Goal: Task Accomplishment & Management: Use online tool/utility

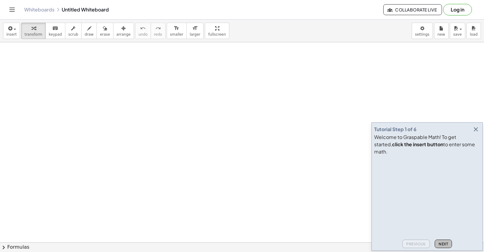
drag, startPoint x: 445, startPoint y: 241, endPoint x: 451, endPoint y: 164, distance: 77.4
click at [445, 241] on button "Next" at bounding box center [443, 244] width 17 height 8
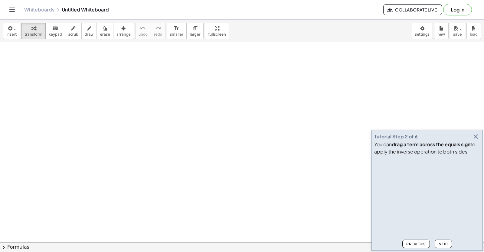
click at [476, 136] on icon "button" at bounding box center [475, 136] width 7 height 7
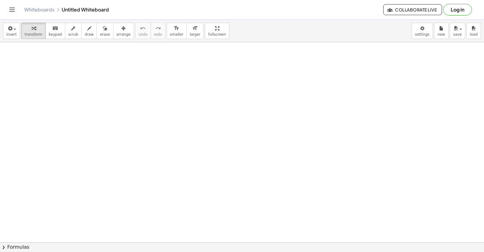
drag, startPoint x: 87, startPoint y: 72, endPoint x: 89, endPoint y: 78, distance: 5.7
click at [419, 35] on body "Graspable Math Activities Get Started Activity Bank Assigned Work Classes White…" at bounding box center [242, 126] width 484 height 252
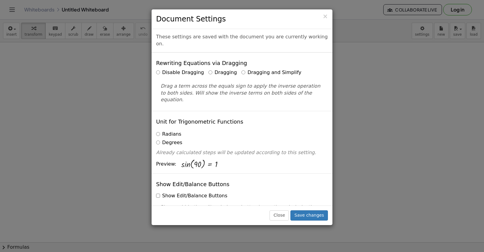
click at [241, 69] on label "Dragging and Simplify" at bounding box center [271, 72] width 60 height 7
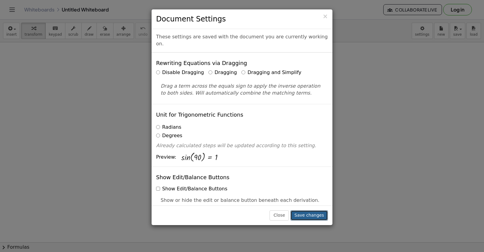
click at [304, 216] on button "Save changes" at bounding box center [309, 216] width 38 height 10
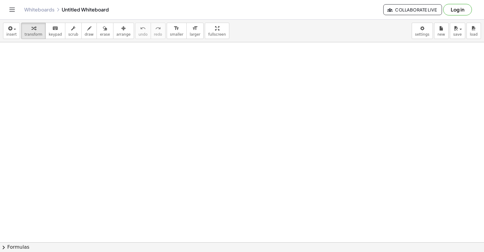
drag, startPoint x: 152, startPoint y: 128, endPoint x: 99, endPoint y: 209, distance: 96.1
drag, startPoint x: 132, startPoint y: 125, endPoint x: 176, endPoint y: 135, distance: 44.8
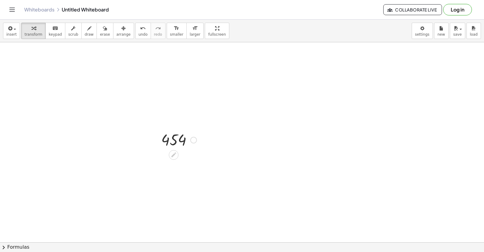
drag, startPoint x: 178, startPoint y: 138, endPoint x: 183, endPoint y: 140, distance: 5.2
click at [183, 140] on div at bounding box center [178, 140] width 41 height 20
drag, startPoint x: 175, startPoint y: 140, endPoint x: 479, endPoint y: 244, distance: 322.0
click at [483, 250] on div "insert select one: Math Expression Function Text Youtube Video Graphing Geometr…" at bounding box center [242, 136] width 484 height 233
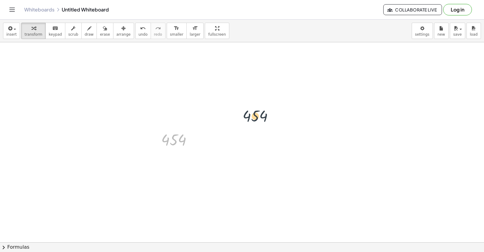
drag, startPoint x: 178, startPoint y: 133, endPoint x: 296, endPoint y: 93, distance: 124.3
click at [176, 156] on icon at bounding box center [173, 155] width 6 height 6
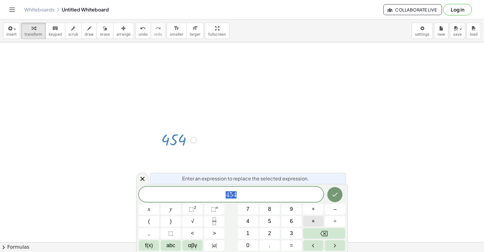
click at [318, 226] on button "×" at bounding box center [313, 221] width 20 height 11
click at [317, 230] on button "Backspace" at bounding box center [324, 233] width 42 height 11
click at [317, 231] on button "Backspace" at bounding box center [324, 233] width 42 height 11
click at [318, 232] on button "Backspace" at bounding box center [324, 233] width 42 height 11
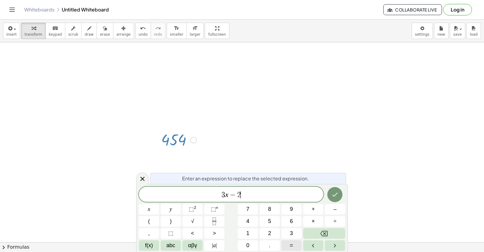
click at [290, 245] on button "=" at bounding box center [291, 245] width 20 height 11
click at [333, 197] on icon "Done" at bounding box center [334, 194] width 7 height 7
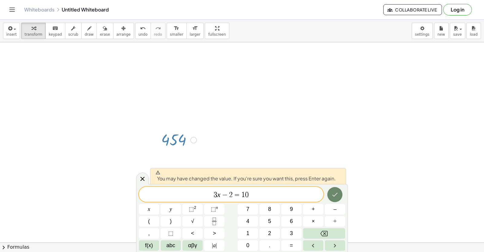
click at [332, 195] on icon "Done" at bounding box center [334, 194] width 7 height 7
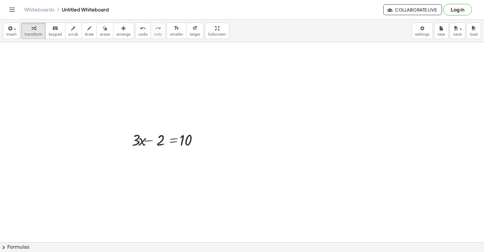
click at [167, 142] on div at bounding box center [166, 140] width 88 height 20
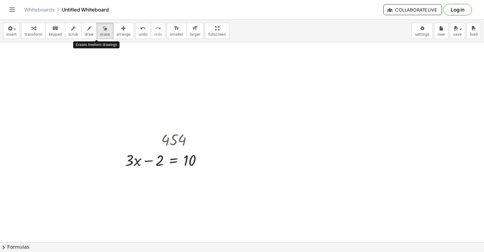
drag, startPoint x: 91, startPoint y: 31, endPoint x: 166, endPoint y: 81, distance: 90.4
click at [96, 31] on button "erase" at bounding box center [104, 31] width 17 height 16
drag, startPoint x: 154, startPoint y: 128, endPoint x: 175, endPoint y: 132, distance: 21.2
drag, startPoint x: 171, startPoint y: 134, endPoint x: 64, endPoint y: 52, distance: 134.6
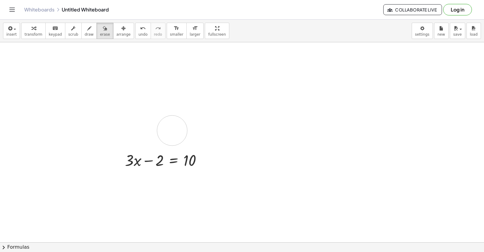
click at [68, 34] on span "scrub" at bounding box center [73, 34] width 10 height 4
drag, startPoint x: 169, startPoint y: 132, endPoint x: 168, endPoint y: 127, distance: 5.2
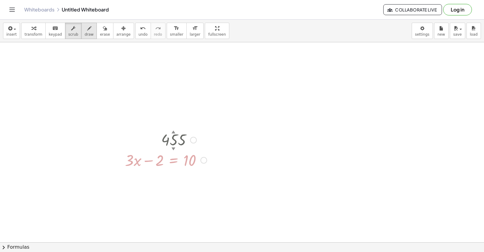
click at [85, 32] on span "draw" at bounding box center [89, 34] width 9 height 4
drag, startPoint x: 178, startPoint y: 132, endPoint x: 176, endPoint y: 136, distance: 4.5
drag, startPoint x: 171, startPoint y: 138, endPoint x: 162, endPoint y: 113, distance: 26.4
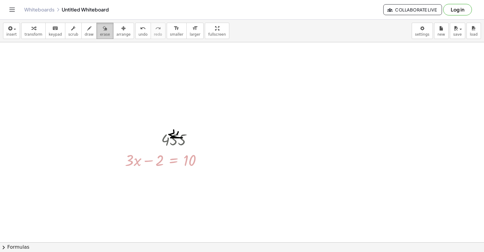
click at [100, 33] on span "erase" at bounding box center [105, 34] width 10 height 4
drag, startPoint x: 176, startPoint y: 132, endPoint x: 162, endPoint y: 132, distance: 13.6
click at [32, 32] on span "transform" at bounding box center [34, 34] width 18 height 4
drag, startPoint x: 191, startPoint y: 139, endPoint x: 233, endPoint y: 121, distance: 45.1
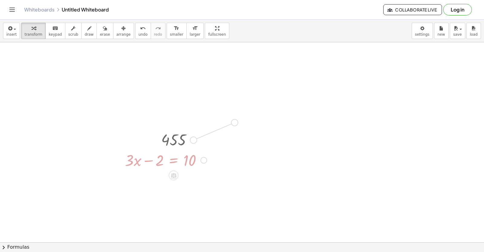
drag, startPoint x: 182, startPoint y: 136, endPoint x: 237, endPoint y: 90, distance: 71.5
click at [174, 138] on div at bounding box center [166, 140] width 88 height 20
click at [174, 136] on div at bounding box center [166, 140] width 88 height 20
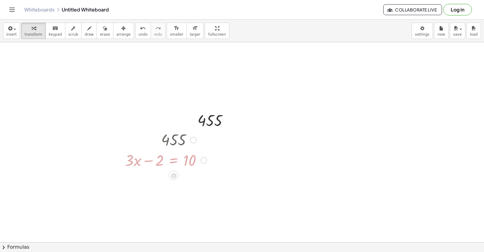
click at [165, 164] on div at bounding box center [166, 160] width 88 height 21
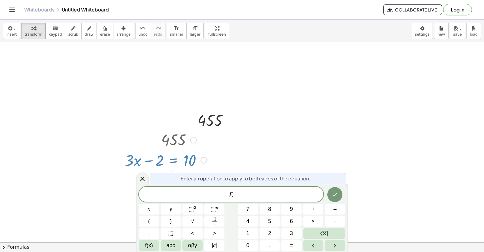
click at [186, 143] on div at bounding box center [166, 140] width 88 height 20
drag, startPoint x: 175, startPoint y: 131, endPoint x: 175, endPoint y: 135, distance: 3.6
click at [175, 134] on div at bounding box center [166, 140] width 88 height 20
click at [175, 138] on div at bounding box center [166, 140] width 88 height 20
drag, startPoint x: 175, startPoint y: 138, endPoint x: 148, endPoint y: 168, distance: 40.7
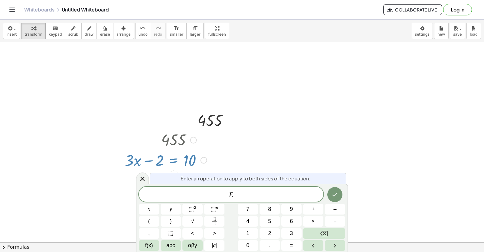
click at [174, 140] on div "455 + · 3 · x − 2 = 10" at bounding box center [174, 140] width 0 height 0
drag, startPoint x: 140, startPoint y: 180, endPoint x: 147, endPoint y: 173, distance: 9.6
click at [142, 179] on icon at bounding box center [142, 178] width 7 height 7
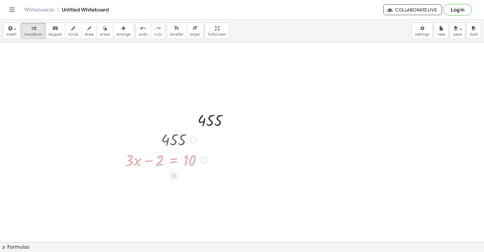
click at [170, 142] on div at bounding box center [166, 140] width 88 height 20
click at [172, 135] on div at bounding box center [166, 140] width 88 height 20
drag, startPoint x: 173, startPoint y: 135, endPoint x: 174, endPoint y: 139, distance: 3.4
click at [174, 138] on div at bounding box center [166, 140] width 88 height 20
drag, startPoint x: 174, startPoint y: 139, endPoint x: 174, endPoint y: 151, distance: 12.1
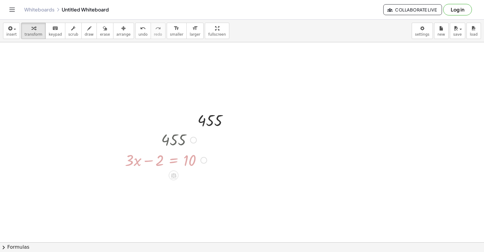
click at [175, 141] on div at bounding box center [166, 140] width 88 height 20
click at [177, 176] on div at bounding box center [174, 176] width 10 height 10
click at [145, 148] on div at bounding box center [166, 140] width 88 height 20
click at [138, 159] on div at bounding box center [166, 160] width 88 height 21
click at [126, 162] on div at bounding box center [166, 160] width 88 height 21
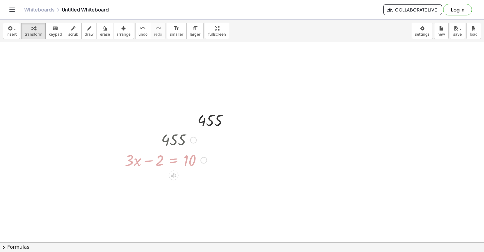
click at [132, 160] on div at bounding box center [166, 160] width 88 height 21
click at [158, 158] on div at bounding box center [166, 160] width 88 height 21
click at [175, 158] on div at bounding box center [166, 160] width 88 height 21
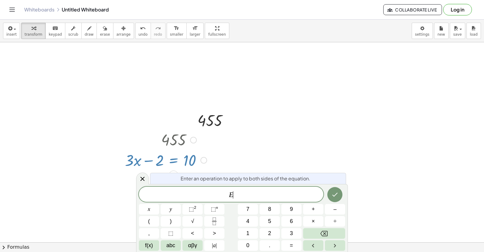
click at [175, 158] on div at bounding box center [166, 160] width 88 height 21
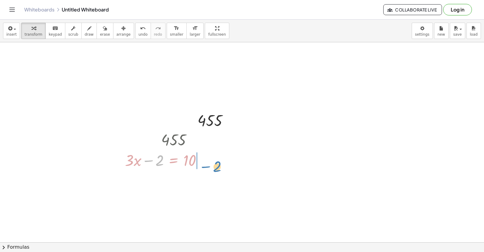
drag, startPoint x: 147, startPoint y: 160, endPoint x: 204, endPoint y: 163, distance: 57.5
click at [204, 163] on div at bounding box center [166, 160] width 88 height 21
click at [172, 141] on div at bounding box center [177, 140] width 110 height 20
click at [176, 136] on div at bounding box center [177, 140] width 110 height 20
click at [204, 182] on div at bounding box center [177, 180] width 110 height 21
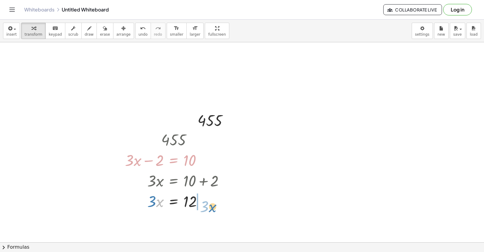
drag, startPoint x: 160, startPoint y: 200, endPoint x: 211, endPoint y: 202, distance: 50.8
click at [212, 203] on div at bounding box center [177, 201] width 110 height 21
click at [201, 221] on div at bounding box center [181, 221] width 119 height 21
click at [139, 34] on span "undo" at bounding box center [143, 34] width 9 height 4
drag, startPoint x: 153, startPoint y: 200, endPoint x: 185, endPoint y: 198, distance: 31.5
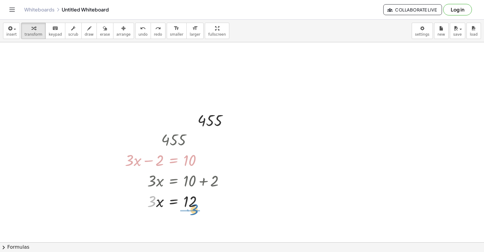
click at [195, 205] on div at bounding box center [177, 201] width 110 height 21
click at [174, 140] on div "455 + · 3 · x − 2 = 10 · 3 · x = + 10 + 2 · 3 · x = 12 · 3 x = 12 ·" at bounding box center [174, 140] width 0 height 0
click at [187, 226] on div at bounding box center [177, 226] width 110 height 30
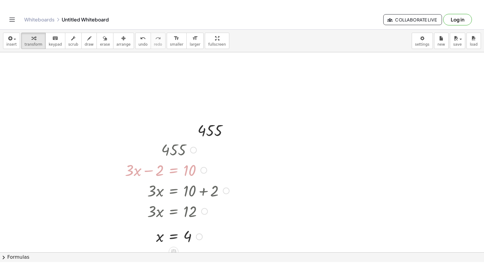
scroll to position [91, 0]
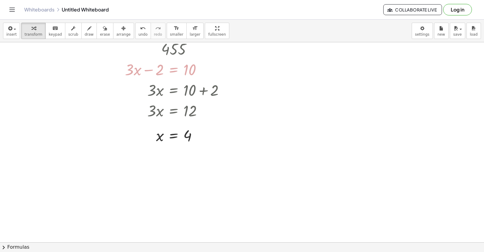
click at [287, 183] on div at bounding box center [242, 172] width 484 height 440
drag, startPoint x: 284, startPoint y: 183, endPoint x: 268, endPoint y: 185, distance: 16.5
click at [277, 185] on div at bounding box center [242, 172] width 484 height 440
click at [247, 185] on div at bounding box center [242, 172] width 484 height 440
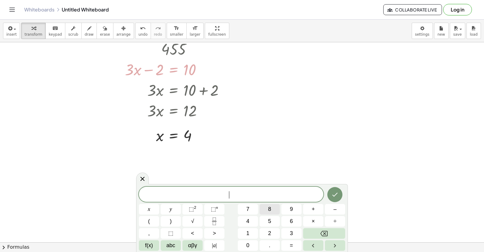
click at [267, 212] on button "8" at bounding box center [270, 209] width 20 height 11
click at [309, 207] on button "+" at bounding box center [313, 209] width 20 height 11
click at [288, 247] on button "=" at bounding box center [291, 245] width 20 height 11
click at [337, 194] on icon "Done" at bounding box center [334, 194] width 7 height 7
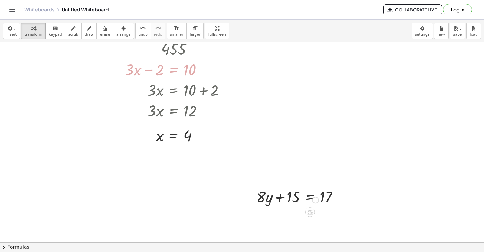
click at [336, 193] on div at bounding box center [299, 196] width 92 height 21
drag, startPoint x: 290, startPoint y: 198, endPoint x: 298, endPoint y: 200, distance: 8.7
click at [298, 200] on div at bounding box center [299, 196] width 92 height 21
drag, startPoint x: 283, startPoint y: 193, endPoint x: 332, endPoint y: 194, distance: 49.3
click at [336, 218] on div at bounding box center [312, 217] width 119 height 21
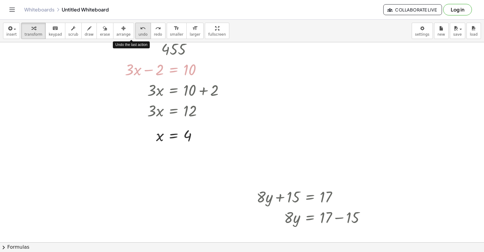
click at [139, 35] on span "undo" at bounding box center [143, 34] width 9 height 4
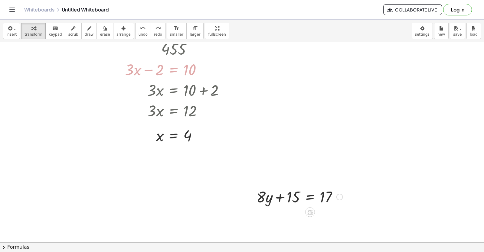
click at [277, 197] on div at bounding box center [299, 196] width 92 height 21
drag, startPoint x: 280, startPoint y: 194, endPoint x: 319, endPoint y: 195, distance: 39.0
click at [322, 194] on div at bounding box center [299, 196] width 92 height 21
drag, startPoint x: 337, startPoint y: 195, endPoint x: 335, endPoint y: 203, distance: 8.0
click at [310, 197] on div "+ · 8 · y + 15 = 17" at bounding box center [310, 197] width 0 height 0
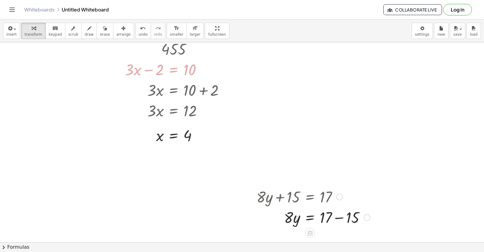
drag, startPoint x: 337, startPoint y: 217, endPoint x: 332, endPoint y: 219, distance: 5.1
click at [336, 218] on div at bounding box center [312, 217] width 119 height 21
drag, startPoint x: 287, startPoint y: 220, endPoint x: 323, endPoint y: 217, distance: 35.5
click at [325, 217] on div at bounding box center [299, 217] width 92 height 21
click at [324, 219] on div at bounding box center [299, 217] width 92 height 30
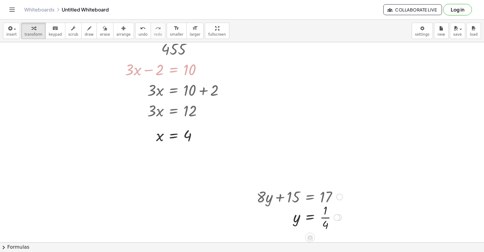
click at [323, 217] on div at bounding box center [299, 217] width 92 height 30
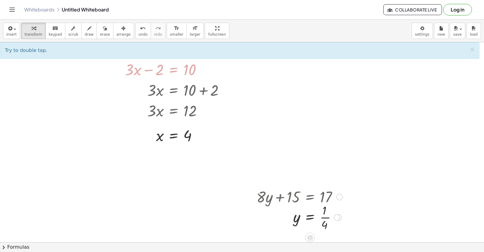
click at [323, 217] on div at bounding box center [299, 217] width 92 height 30
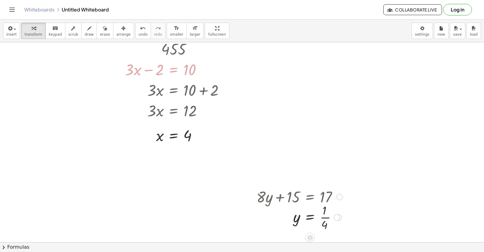
click at [323, 217] on div at bounding box center [299, 217] width 92 height 30
click at [323, 217] on div at bounding box center [306, 217] width 107 height 20
drag, startPoint x: 326, startPoint y: 220, endPoint x: 337, endPoint y: 212, distance: 13.3
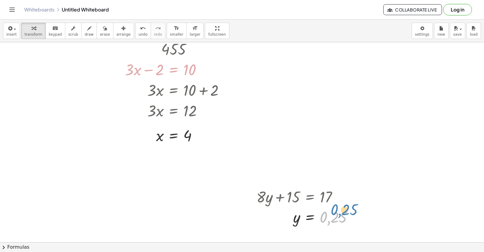
click at [337, 212] on div at bounding box center [306, 217] width 107 height 20
drag, startPoint x: 268, startPoint y: 74, endPoint x: 257, endPoint y: 74, distance: 11.2
click at [259, 74] on div at bounding box center [242, 172] width 484 height 440
click at [274, 72] on div at bounding box center [242, 172] width 484 height 440
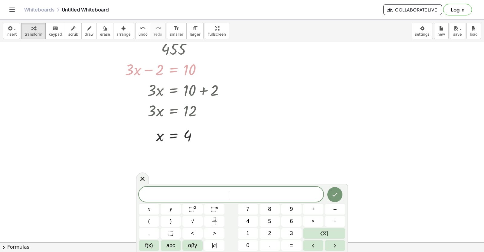
click at [274, 72] on div at bounding box center [242, 172] width 484 height 440
click at [241, 207] on button "7" at bounding box center [248, 209] width 20 height 11
click at [146, 209] on button "x" at bounding box center [149, 209] width 20 height 11
click at [332, 206] on button "–" at bounding box center [335, 209] width 20 height 11
click at [293, 247] on button "=" at bounding box center [291, 245] width 20 height 11
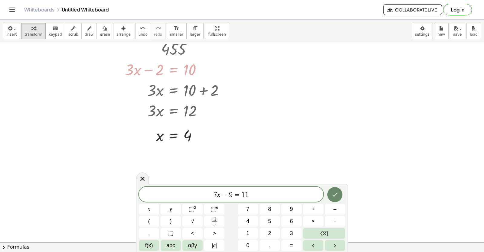
click at [329, 193] on button "Done" at bounding box center [334, 194] width 15 height 15
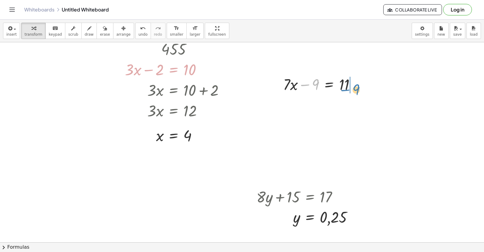
drag, startPoint x: 313, startPoint y: 82, endPoint x: 354, endPoint y: 87, distance: 41.1
click at [354, 87] on div at bounding box center [321, 84] width 83 height 21
click at [351, 87] on div at bounding box center [332, 84] width 104 height 21
click at [360, 104] on div at bounding box center [332, 104] width 104 height 21
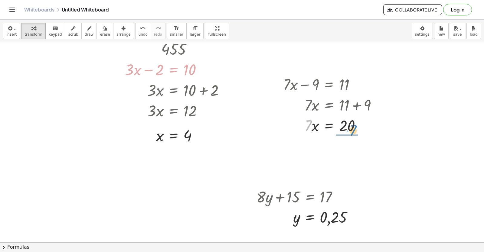
drag, startPoint x: 310, startPoint y: 124, endPoint x: 352, endPoint y: 137, distance: 44.0
click at [357, 128] on div at bounding box center [332, 125] width 104 height 21
click at [344, 149] on div at bounding box center [332, 151] width 104 height 30
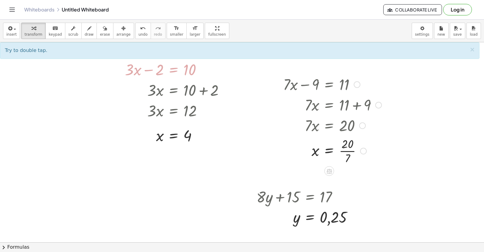
click at [348, 150] on div at bounding box center [332, 151] width 104 height 30
click at [348, 152] on div at bounding box center [332, 151] width 104 height 30
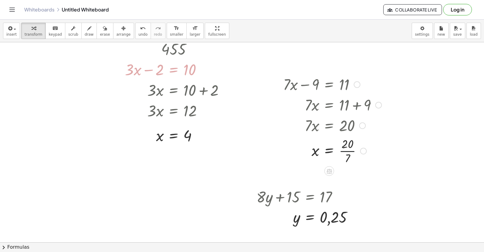
click at [348, 152] on div at bounding box center [332, 151] width 104 height 30
click at [27, 70] on div at bounding box center [242, 172] width 484 height 440
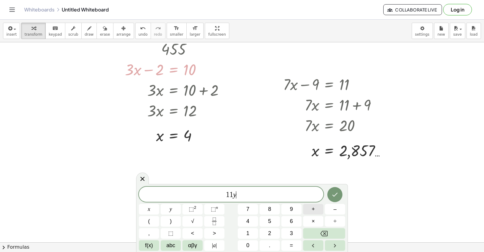
click at [317, 212] on button "+" at bounding box center [313, 209] width 20 height 11
click at [290, 238] on button "3" at bounding box center [291, 233] width 20 height 11
click at [336, 231] on button "Backspace" at bounding box center [324, 233] width 42 height 11
click at [292, 248] on span "=" at bounding box center [291, 246] width 3 height 8
click at [252, 223] on button "4" at bounding box center [248, 221] width 20 height 11
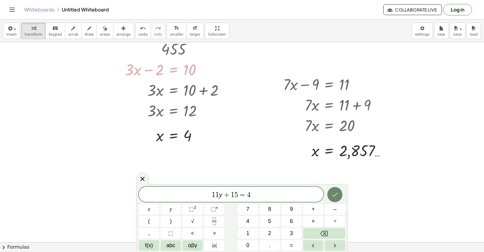
click at [332, 200] on button "Done" at bounding box center [334, 194] width 15 height 15
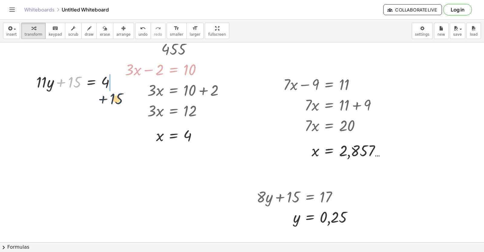
drag, startPoint x: 60, startPoint y: 82, endPoint x: 118, endPoint y: 91, distance: 58.5
click at [118, 92] on div at bounding box center [78, 81] width 90 height 21
click at [117, 82] on div at bounding box center [106, 81] width 90 height 21
drag, startPoint x: 68, startPoint y: 87, endPoint x: 112, endPoint y: 97, distance: 44.8
click at [112, 97] on div "455 + · 3 · x − 2 = 10 · 3 · x = + 10 + 2 · 3 · x = 12 x = · 12 · 3 x = 4 455 +…" at bounding box center [242, 172] width 484 height 440
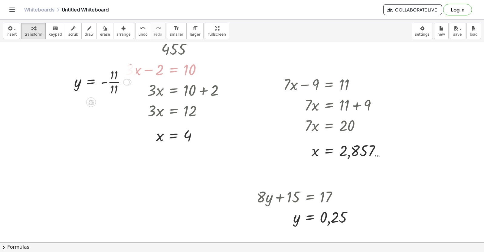
click at [114, 82] on div at bounding box center [102, 82] width 63 height 30
drag, startPoint x: 98, startPoint y: 79, endPoint x: 71, endPoint y: 109, distance: 40.2
drag, startPoint x: 413, startPoint y: 70, endPoint x: 407, endPoint y: 74, distance: 7.4
click at [411, 71] on div at bounding box center [242, 172] width 484 height 440
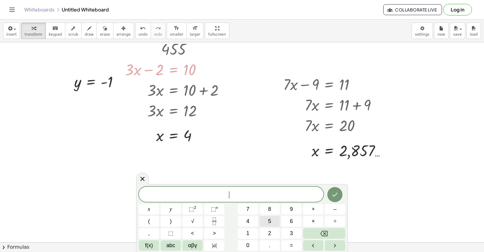
click at [273, 221] on button "5" at bounding box center [270, 221] width 20 height 11
click at [316, 210] on button "+" at bounding box center [313, 209] width 20 height 11
click at [291, 247] on span "=" at bounding box center [291, 246] width 3 height 8
click at [334, 209] on span "–" at bounding box center [334, 209] width 3 height 8
click at [341, 192] on button "Done" at bounding box center [334, 194] width 15 height 15
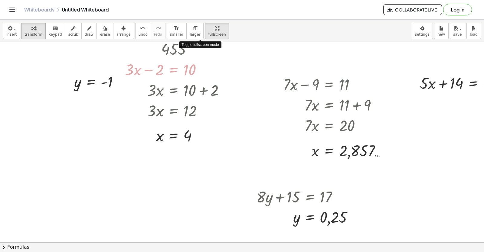
drag, startPoint x: 203, startPoint y: 35, endPoint x: 207, endPoint y: 40, distance: 6.4
click at [203, 43] on div "insert select one: Math Expression Function Text Youtube Video Graphing Geometr…" at bounding box center [242, 136] width 484 height 233
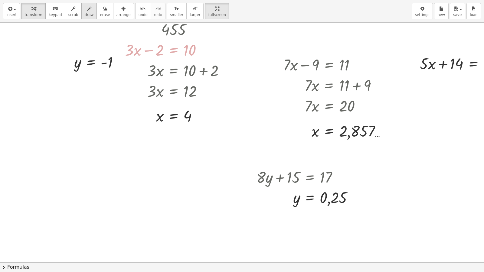
click at [71, 9] on icon "button" at bounding box center [73, 8] width 4 height 7
drag, startPoint x: 30, startPoint y: 8, endPoint x: 34, endPoint y: 9, distance: 4.0
click at [31, 8] on icon "button" at bounding box center [33, 8] width 4 height 7
drag, startPoint x: 51, startPoint y: 9, endPoint x: 80, endPoint y: 12, distance: 28.9
click at [52, 9] on icon "keyboard" at bounding box center [55, 8] width 6 height 7
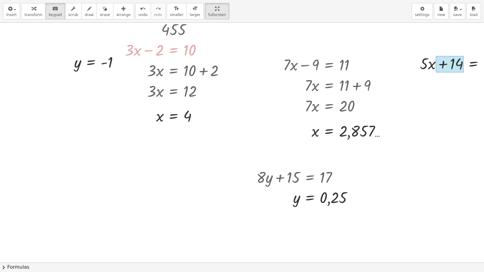
click at [437, 69] on div at bounding box center [450, 64] width 28 height 17
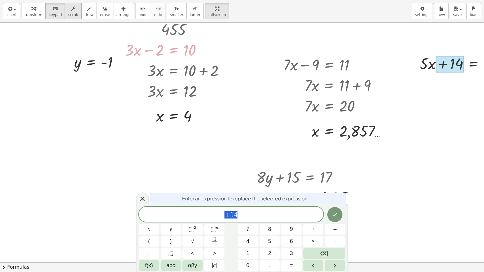
drag, startPoint x: 36, startPoint y: 12, endPoint x: 64, endPoint y: 11, distance: 27.8
click at [37, 12] on div "button" at bounding box center [34, 8] width 18 height 7
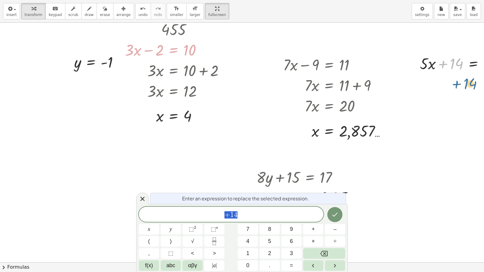
drag, startPoint x: 457, startPoint y: 61, endPoint x: 468, endPoint y: 74, distance: 17.2
click at [472, 78] on div "455 + · 3 · x − 2 = 10 · 3 · x = + 10 + 2 · 3 · x = 12 x = · 12 · 3 x = 4 455 +…" at bounding box center [260, 172] width 520 height 480
click at [140, 198] on icon at bounding box center [142, 198] width 7 height 7
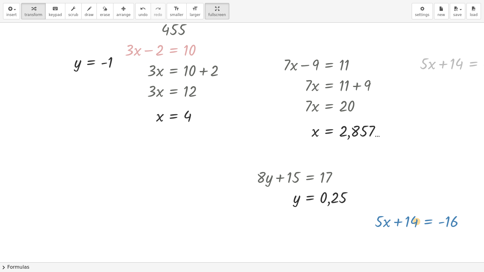
drag, startPoint x: 469, startPoint y: 62, endPoint x: 417, endPoint y: 194, distance: 141.4
click at [419, 194] on div "455 + · 3 · x − 2 = 10 · 3 · x = + 10 + 2 · 3 · x = 12 x = · 12 · 3 x = 4 455 +…" at bounding box center [260, 172] width 520 height 480
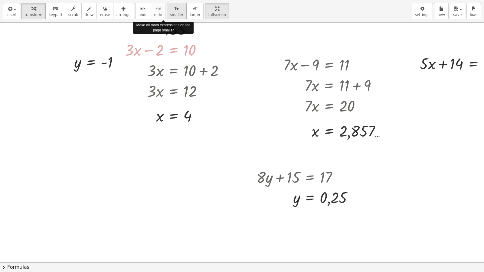
click at [170, 13] on span "smaller" at bounding box center [176, 15] width 13 height 4
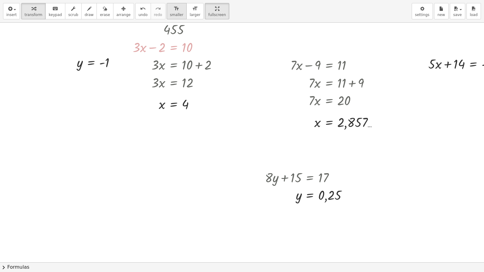
click at [170, 11] on div "format_size" at bounding box center [176, 8] width 13 height 7
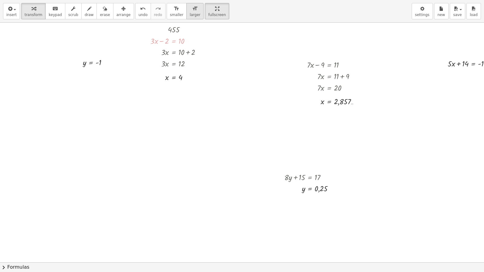
click at [186, 12] on button "format_size larger" at bounding box center [194, 11] width 17 height 16
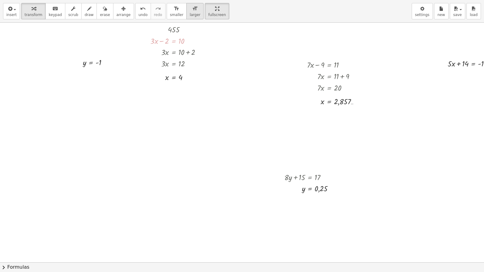
click at [186, 11] on button "format_size larger" at bounding box center [194, 11] width 17 height 16
click at [192, 11] on icon "format_size" at bounding box center [195, 8] width 6 height 7
click at [186, 18] on button "format_size larger" at bounding box center [194, 11] width 17 height 16
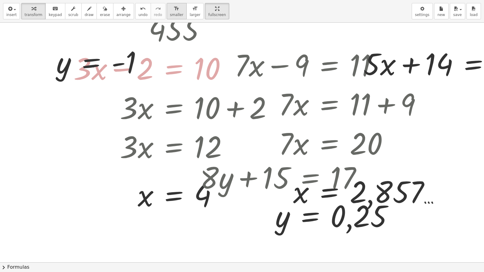
click at [174, 9] on icon "format_size" at bounding box center [177, 8] width 6 height 7
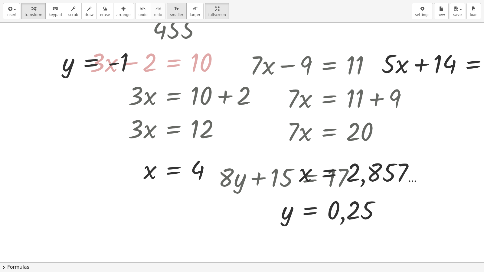
click at [170, 12] on div "format_size" at bounding box center [176, 8] width 13 height 7
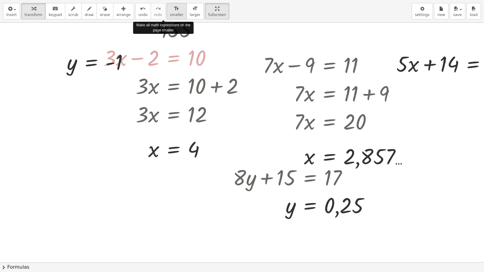
click at [170, 12] on div "format_size" at bounding box center [176, 8] width 13 height 7
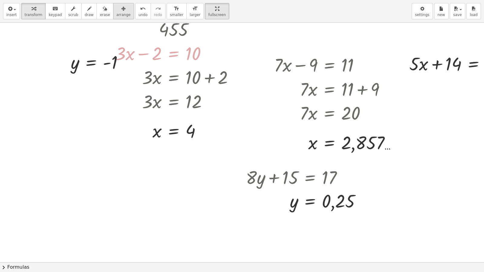
click at [116, 9] on div "button" at bounding box center [123, 8] width 14 height 7
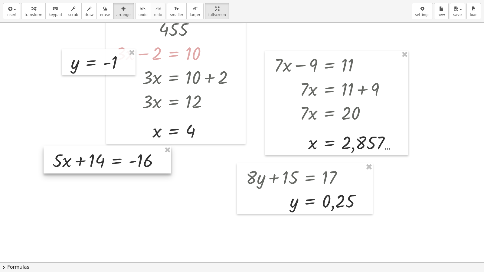
drag, startPoint x: 416, startPoint y: 66, endPoint x: 59, endPoint y: 162, distance: 369.2
click at [59, 162] on div at bounding box center [108, 159] width 128 height 27
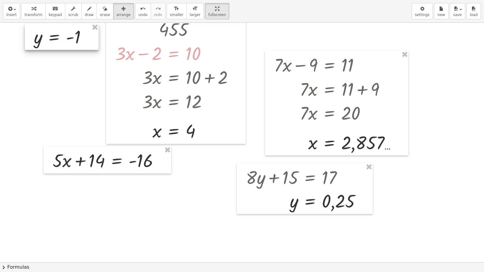
drag, startPoint x: 74, startPoint y: 65, endPoint x: 36, endPoint y: 40, distance: 45.9
click at [36, 40] on div at bounding box center [62, 37] width 74 height 26
click at [34, 15] on span "transform" at bounding box center [34, 15] width 18 height 4
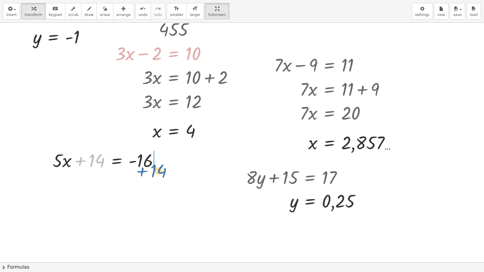
drag, startPoint x: 79, startPoint y: 159, endPoint x: 143, endPoint y: 169, distance: 64.2
click at [143, 169] on div at bounding box center [108, 160] width 117 height 24
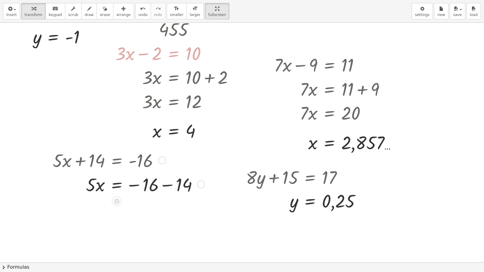
click at [162, 184] on div at bounding box center [128, 184] width 156 height 24
drag, startPoint x: 90, startPoint y: 209, endPoint x: 141, endPoint y: 221, distance: 52.0
click at [147, 227] on div "455 + · 3 · x − 2 = 10 · 3 · x = + 10 + 2 · 3 · x = 12 x = · 12 · 3 x = 4 455 +…" at bounding box center [260, 172] width 520 height 480
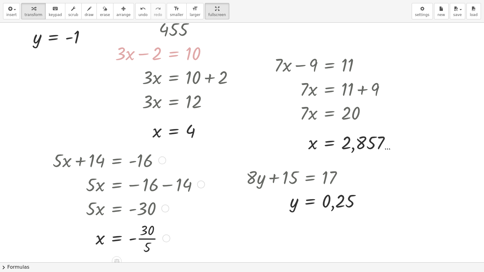
click at [143, 238] on div at bounding box center [128, 238] width 156 height 36
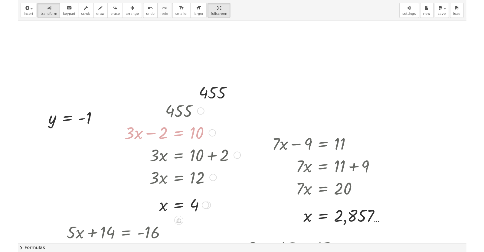
scroll to position [151, 0]
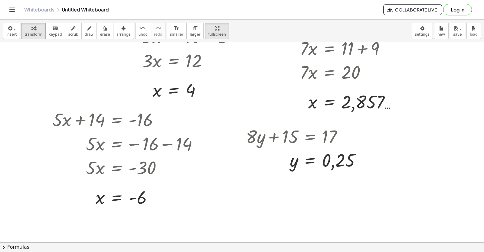
click at [214, 194] on div at bounding box center [260, 131] width 520 height 480
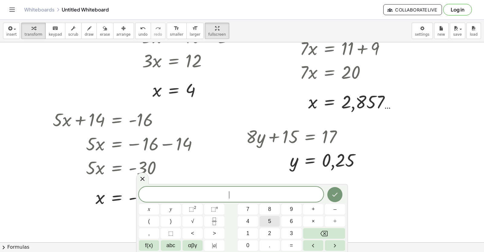
click at [274, 222] on button "5" at bounding box center [270, 221] width 20 height 11
click at [149, 206] on span "x" at bounding box center [149, 209] width 2 height 8
click at [308, 208] on button "+" at bounding box center [313, 209] width 20 height 11
click at [179, 212] on button "y" at bounding box center [171, 209] width 20 height 11
click at [292, 244] on button "=" at bounding box center [291, 245] width 20 height 11
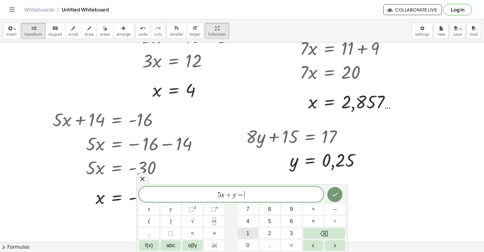
click at [251, 230] on button "1" at bounding box center [248, 233] width 20 height 11
click at [249, 241] on button "0" at bounding box center [248, 245] width 20 height 11
click at [330, 197] on button "Done" at bounding box center [334, 194] width 15 height 15
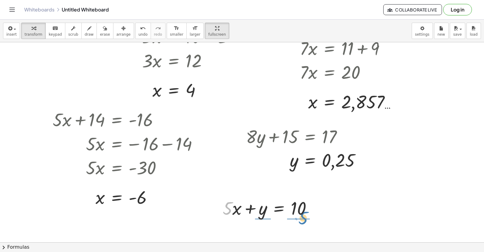
drag, startPoint x: 224, startPoint y: 211, endPoint x: 303, endPoint y: 214, distance: 78.7
click at [302, 217] on div at bounding box center [270, 208] width 100 height 24
click at [140, 29] on icon "undo" at bounding box center [143, 28] width 6 height 7
drag, startPoint x: 232, startPoint y: 212, endPoint x: 303, endPoint y: 224, distance: 72.2
click at [304, 229] on div "455 + · 3 · x − 2 = 10 · 3 · x = + 10 + 2 · 3 · x = 12 x = · 12 · 3 x = 4 455 +…" at bounding box center [260, 131] width 520 height 480
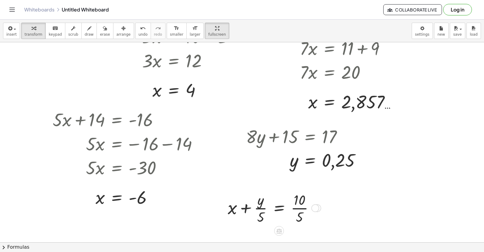
click at [253, 211] on div at bounding box center [273, 208] width 97 height 36
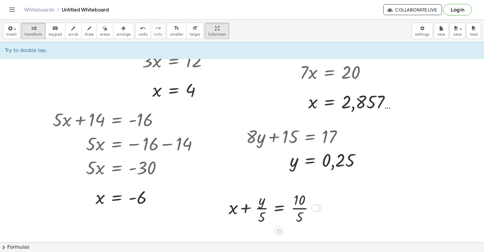
click at [256, 210] on div at bounding box center [273, 208] width 97 height 36
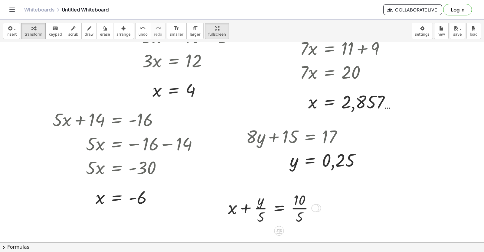
click at [292, 210] on div at bounding box center [273, 208] width 97 height 36
drag, startPoint x: 236, startPoint y: 209, endPoint x: 293, endPoint y: 218, distance: 58.1
click at [293, 222] on div at bounding box center [270, 208] width 90 height 36
click at [316, 207] on div at bounding box center [302, 208] width 103 height 36
click at [325, 208] on div at bounding box center [302, 208] width 103 height 36
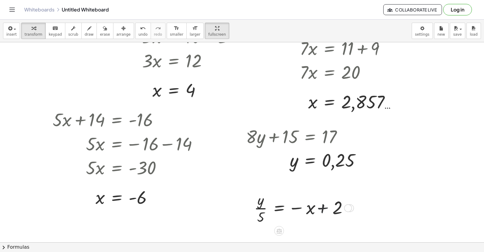
click at [325, 208] on div at bounding box center [302, 208] width 103 height 36
click at [126, 39] on div "insert select one: Math Expression Function Text Youtube Video Graphing Geometr…" at bounding box center [242, 31] width 484 height 23
click at [135, 32] on button "undo undo" at bounding box center [143, 31] width 16 height 16
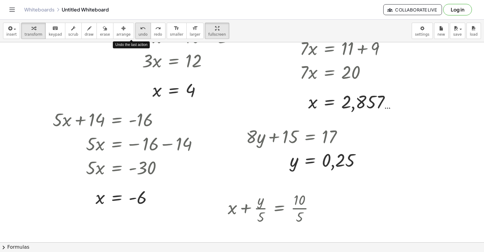
click at [135, 32] on button "undo undo" at bounding box center [143, 31] width 16 height 16
click at [139, 33] on span "undo" at bounding box center [143, 34] width 9 height 4
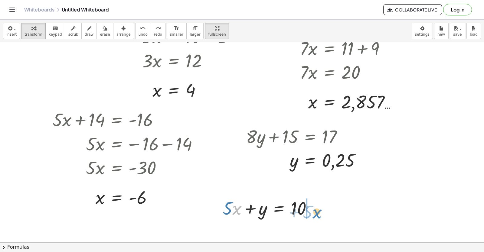
drag, startPoint x: 235, startPoint y: 210, endPoint x: 315, endPoint y: 211, distance: 80.5
click at [317, 213] on div at bounding box center [270, 208] width 100 height 24
click at [315, 209] on div at bounding box center [306, 208] width 100 height 24
click at [314, 205] on div at bounding box center [306, 208] width 100 height 24
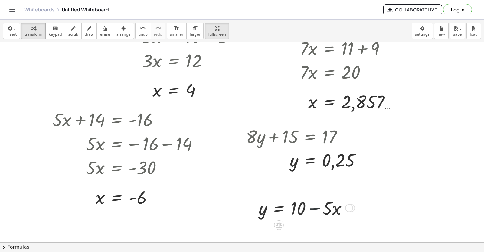
click at [314, 205] on div at bounding box center [306, 208] width 100 height 24
click at [313, 206] on div at bounding box center [306, 208] width 100 height 24
click at [309, 208] on div at bounding box center [306, 208] width 100 height 24
drag, startPoint x: 397, startPoint y: 146, endPoint x: 396, endPoint y: 149, distance: 3.5
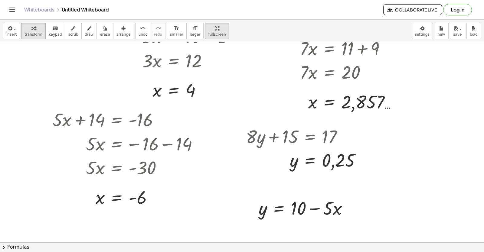
click at [397, 147] on div at bounding box center [260, 131] width 520 height 480
click at [375, 164] on div at bounding box center [260, 131] width 520 height 480
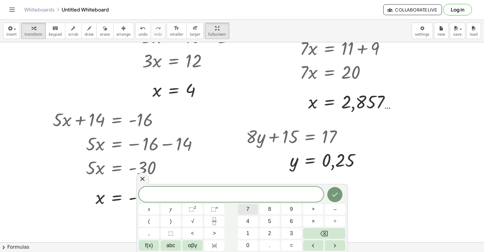
click at [245, 207] on button "7" at bounding box center [248, 209] width 20 height 11
click at [152, 208] on button "x" at bounding box center [149, 209] width 20 height 11
click at [334, 218] on span "÷" at bounding box center [335, 221] width 3 height 8
click at [325, 232] on icon "Backspace" at bounding box center [323, 233] width 7 height 7
click at [314, 210] on span "+" at bounding box center [313, 209] width 3 height 8
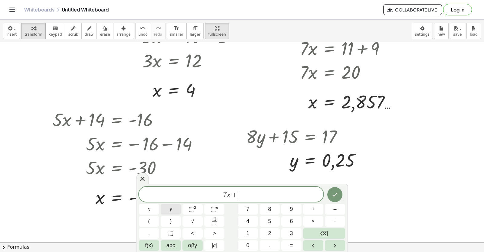
click at [177, 212] on button "y" at bounding box center [171, 209] width 20 height 11
click at [295, 248] on button "=" at bounding box center [291, 245] width 20 height 11
click at [294, 236] on button "3" at bounding box center [291, 233] width 20 height 11
click at [335, 192] on icon "Done" at bounding box center [334, 194] width 7 height 7
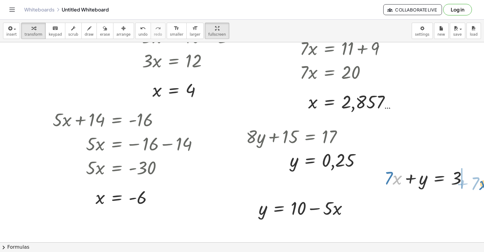
drag, startPoint x: 394, startPoint y: 180, endPoint x: 478, endPoint y: 190, distance: 84.0
click at [480, 183] on div "455 + · 3 · x − 2 = 10 · 3 · x = + 10 + 2 · 3 · x = 12 x = · 12 · 3 x = 4 455 +…" at bounding box center [242, 142] width 484 height 200
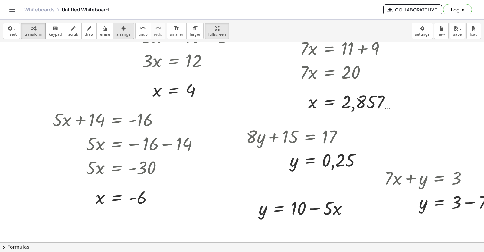
click at [119, 35] on span "arrange" at bounding box center [123, 34] width 14 height 4
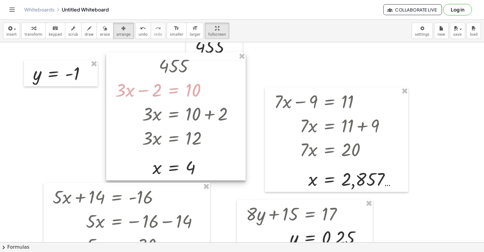
scroll to position [242, 0]
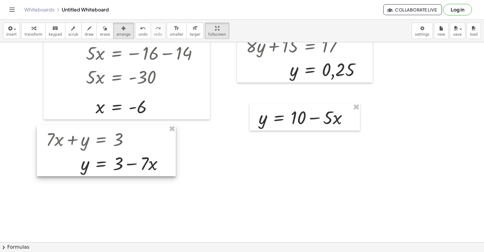
drag, startPoint x: 424, startPoint y: 86, endPoint x: 89, endPoint y: 135, distance: 338.4
click at [87, 134] on div at bounding box center [106, 150] width 139 height 51
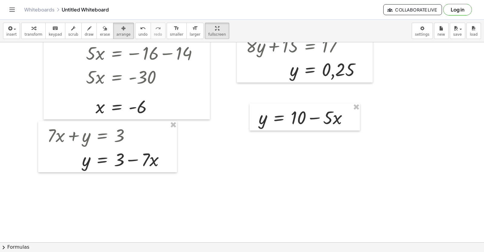
click at [215, 179] on div at bounding box center [260, 40] width 520 height 480
click at [41, 30] on button "transform" at bounding box center [33, 31] width 25 height 16
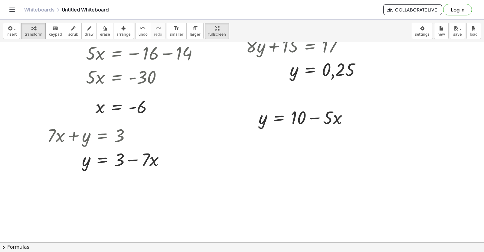
click at [214, 164] on div at bounding box center [260, 40] width 520 height 480
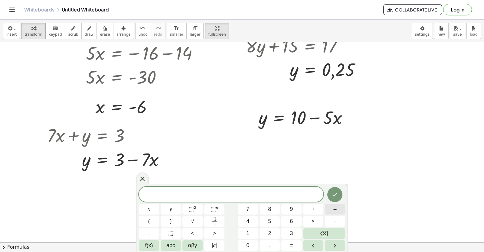
click at [338, 211] on button "–" at bounding box center [335, 209] width 20 height 11
click at [168, 210] on button "y" at bounding box center [171, 209] width 20 height 11
click at [319, 211] on button "+" at bounding box center [313, 209] width 20 height 11
click at [152, 205] on button "x" at bounding box center [149, 209] width 20 height 11
click at [290, 242] on span "=" at bounding box center [291, 246] width 3 height 8
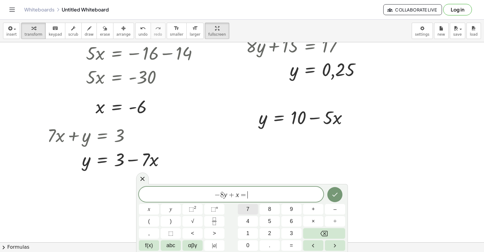
click at [253, 211] on button "7" at bounding box center [248, 209] width 20 height 11
click at [337, 193] on icon "Done" at bounding box center [334, 194] width 7 height 7
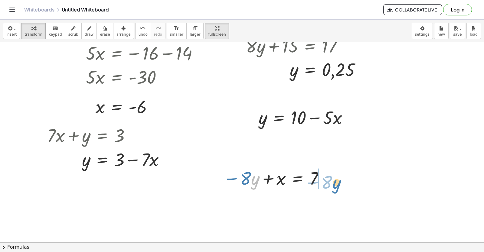
drag, startPoint x: 257, startPoint y: 179, endPoint x: 339, endPoint y: 183, distance: 82.1
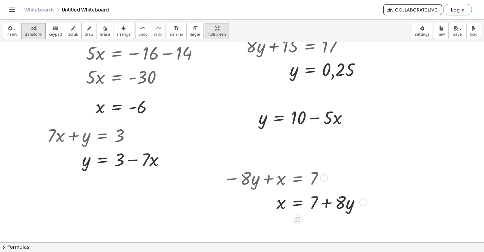
click at [331, 178] on div at bounding box center [294, 178] width 148 height 24
click at [325, 203] on div at bounding box center [294, 202] width 148 height 24
click at [325, 201] on div at bounding box center [294, 202] width 148 height 24
click at [325, 200] on div at bounding box center [294, 202] width 148 height 24
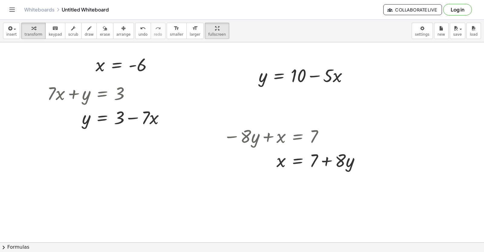
scroll to position [405, 0]
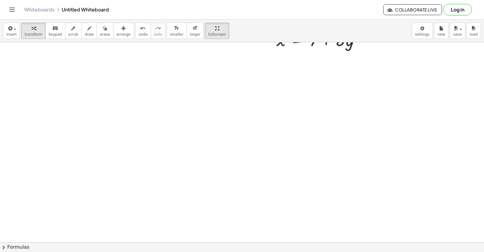
click at [71, 79] on div at bounding box center [260, 37] width 520 height 801
click at [89, 79] on div at bounding box center [260, 37] width 520 height 801
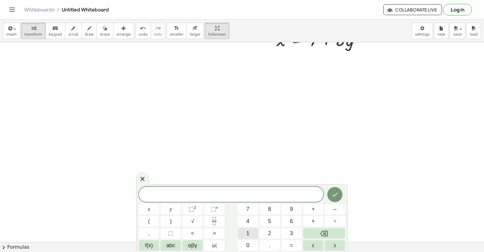
click at [246, 232] on button "1" at bounding box center [248, 233] width 20 height 11
click at [174, 213] on button "y" at bounding box center [171, 209] width 20 height 11
click at [311, 207] on button "+" at bounding box center [313, 209] width 20 height 11
click at [153, 209] on button "x" at bounding box center [149, 209] width 20 height 11
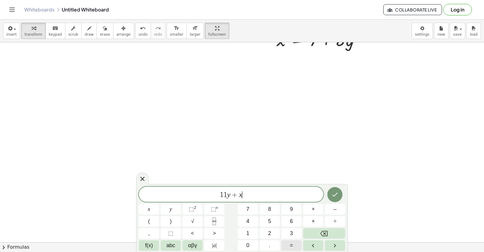
click at [296, 247] on button "=" at bounding box center [291, 245] width 20 height 11
click at [272, 225] on button "5" at bounding box center [270, 221] width 20 height 11
click at [333, 195] on icon "Done" at bounding box center [334, 195] width 5 height 4
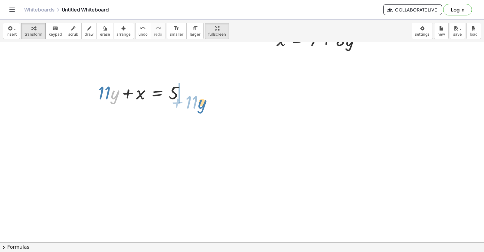
drag, startPoint x: 116, startPoint y: 93, endPoint x: 201, endPoint y: 94, distance: 85.6
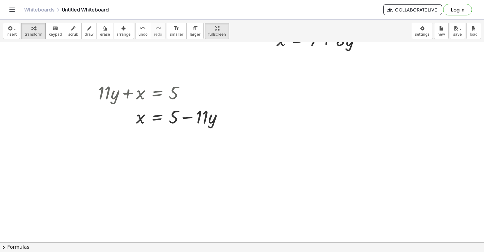
click at [276, 120] on div at bounding box center [260, 37] width 520 height 801
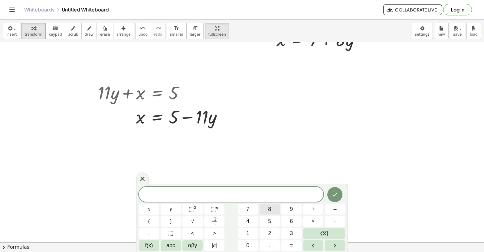
click at [273, 208] on button "8" at bounding box center [270, 209] width 20 height 11
click at [181, 208] on button "y" at bounding box center [171, 209] width 20 height 11
click at [314, 211] on span "+" at bounding box center [313, 209] width 3 height 8
click at [272, 206] on button "8" at bounding box center [270, 209] width 20 height 11
click at [150, 207] on button "x" at bounding box center [149, 209] width 20 height 11
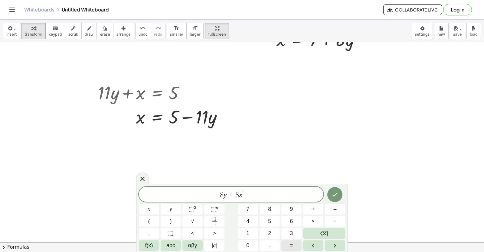
click at [293, 242] on button "=" at bounding box center [291, 245] width 20 height 11
click at [295, 222] on button "6" at bounding box center [291, 221] width 20 height 11
click at [334, 194] on icon "Done" at bounding box center [334, 194] width 7 height 7
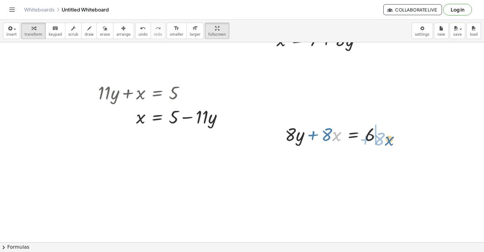
drag, startPoint x: 339, startPoint y: 136, endPoint x: 392, endPoint y: 139, distance: 52.8
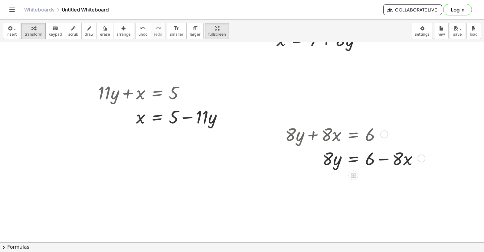
click at [378, 159] on div at bounding box center [354, 158] width 144 height 24
drag, startPoint x: 328, startPoint y: 158, endPoint x: 375, endPoint y: 188, distance: 56.6
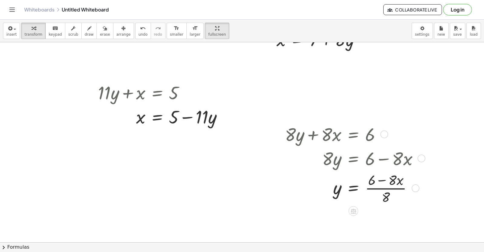
click at [384, 191] on div at bounding box center [354, 188] width 144 height 36
click at [384, 190] on div at bounding box center [354, 188] width 144 height 36
drag, startPoint x: 174, startPoint y: 32, endPoint x: 372, endPoint y: 172, distance: 242.1
click at [186, 32] on button "format_size larger" at bounding box center [194, 31] width 17 height 16
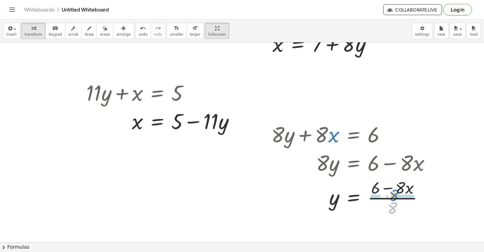
drag, startPoint x: 391, startPoint y: 210, endPoint x: 393, endPoint y: 197, distance: 12.8
click at [393, 197] on div at bounding box center [353, 197] width 170 height 42
click at [377, 197] on div at bounding box center [355, 197] width 175 height 42
click at [379, 198] on div at bounding box center [355, 197] width 175 height 42
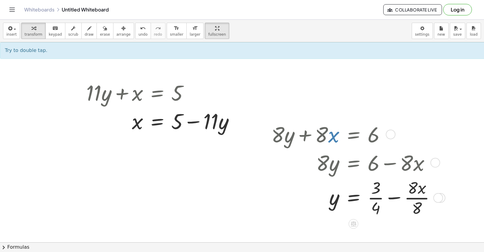
click at [379, 196] on div at bounding box center [355, 197] width 175 height 42
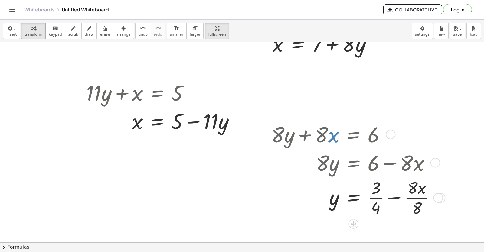
click at [378, 195] on div at bounding box center [355, 197] width 175 height 42
click at [391, 196] on div at bounding box center [366, 197] width 196 height 42
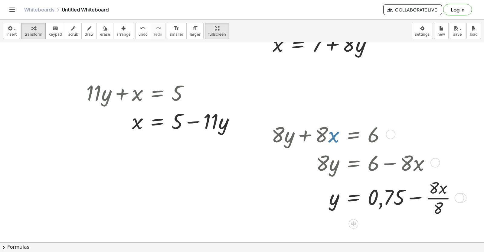
click at [421, 196] on div at bounding box center [366, 197] width 196 height 42
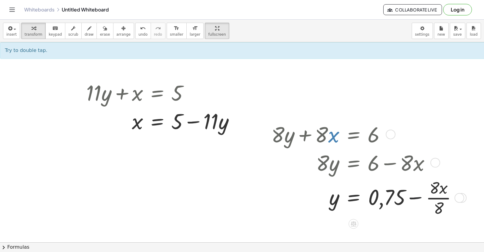
click at [440, 197] on div at bounding box center [366, 197] width 196 height 42
drag, startPoint x: 440, startPoint y: 197, endPoint x: 437, endPoint y: 198, distance: 3.1
click at [440, 201] on div at bounding box center [366, 197] width 196 height 42
click at [439, 201] on div at bounding box center [366, 197] width 196 height 42
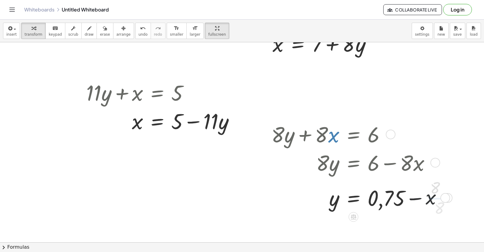
click at [426, 196] on div at bounding box center [359, 197] width 182 height 28
drag, startPoint x: 426, startPoint y: 197, endPoint x: 395, endPoint y: 197, distance: 31.8
click at [413, 197] on div at bounding box center [359, 197] width 182 height 28
click at [395, 197] on div at bounding box center [359, 197] width 182 height 28
click at [394, 197] on div at bounding box center [359, 197] width 182 height 28
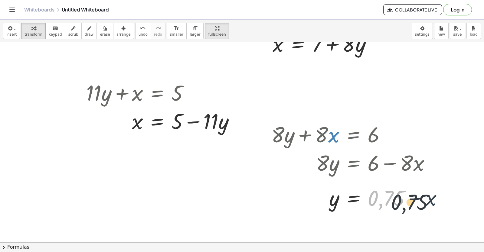
drag, startPoint x: 393, startPoint y: 197, endPoint x: 415, endPoint y: 200, distance: 22.8
click at [417, 201] on div at bounding box center [359, 197] width 182 height 28
drag, startPoint x: 415, startPoint y: 200, endPoint x: 409, endPoint y: 199, distance: 6.7
click at [410, 199] on div at bounding box center [359, 197] width 182 height 28
drag, startPoint x: 409, startPoint y: 199, endPoint x: 415, endPoint y: 197, distance: 7.0
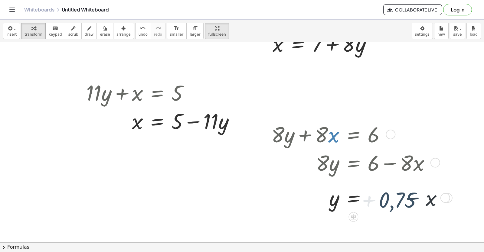
click at [410, 199] on div at bounding box center [359, 197] width 182 height 28
click at [415, 197] on div at bounding box center [359, 197] width 182 height 28
drag, startPoint x: 415, startPoint y: 197, endPoint x: 366, endPoint y: 204, distance: 50.1
click at [406, 197] on div at bounding box center [359, 197] width 182 height 28
click at [366, 204] on div at bounding box center [359, 197] width 182 height 28
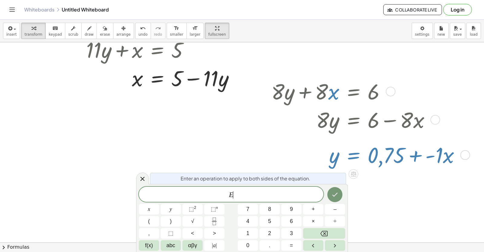
scroll to position [449, 0]
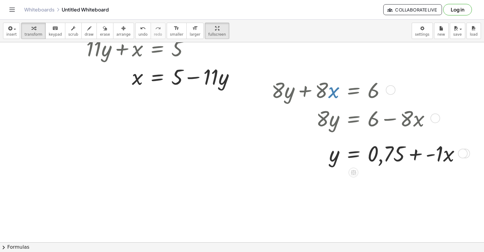
scroll to position [496, 0]
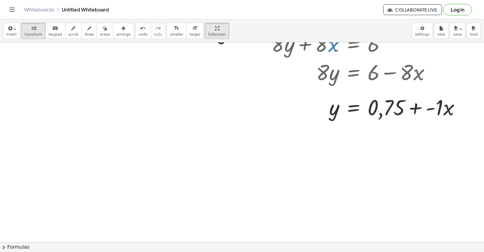
drag, startPoint x: 160, startPoint y: 113, endPoint x: 156, endPoint y: 116, distance: 5.6
click at [159, 113] on div "· 5 · x" at bounding box center [135, 107] width 53 height 31
drag, startPoint x: 155, startPoint y: 116, endPoint x: 146, endPoint y: 117, distance: 9.1
click at [151, 116] on div "· 5 · x" at bounding box center [135, 107] width 53 height 31
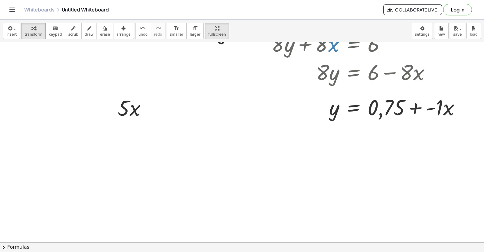
click at [129, 113] on div at bounding box center [135, 107] width 40 height 28
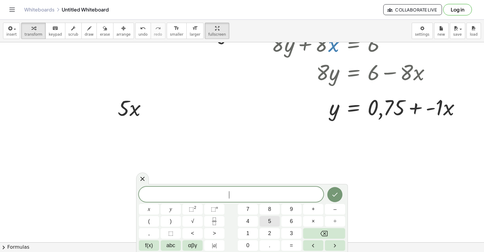
click at [266, 221] on button "5" at bounding box center [270, 221] width 20 height 11
click at [155, 209] on button "x" at bounding box center [149, 209] width 20 height 11
click at [331, 211] on button "–" at bounding box center [335, 209] width 20 height 11
click at [168, 207] on button "y" at bounding box center [171, 209] width 20 height 11
click at [291, 246] on span "=" at bounding box center [291, 246] width 3 height 8
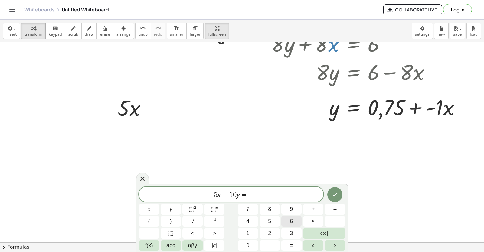
click at [295, 227] on button "6" at bounding box center [291, 221] width 20 height 11
drag, startPoint x: 323, startPoint y: 227, endPoint x: 312, endPoint y: 232, distance: 11.8
click at [322, 227] on div "5 x − 1 0 y = 6 x y ⬚ 2 ⬚ n 7 8 9 + – ( ) √ 4 5 6 × ÷ , ⬚ < > 1 2 3 f(x) abc αβ…" at bounding box center [242, 219] width 206 height 64
click at [308, 234] on button "Backspace" at bounding box center [324, 233] width 42 height 11
click at [292, 232] on span "3" at bounding box center [291, 234] width 3 height 8
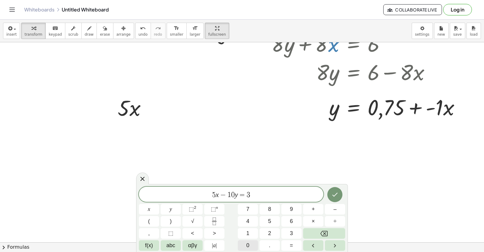
click at [253, 242] on button "0" at bounding box center [248, 245] width 20 height 11
click at [336, 197] on icon "Done" at bounding box center [334, 194] width 7 height 7
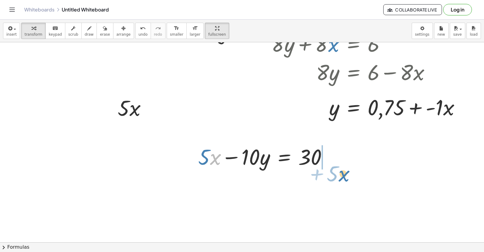
drag, startPoint x: 215, startPoint y: 160, endPoint x: 343, endPoint y: 173, distance: 128.6
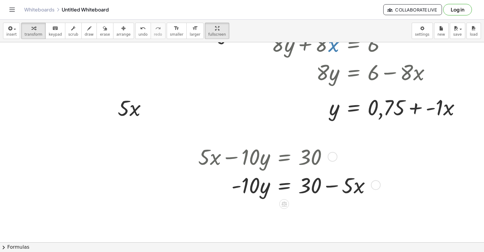
click at [332, 165] on div at bounding box center [286, 156] width 183 height 28
drag, startPoint x: 251, startPoint y: 189, endPoint x: 324, endPoint y: 204, distance: 74.1
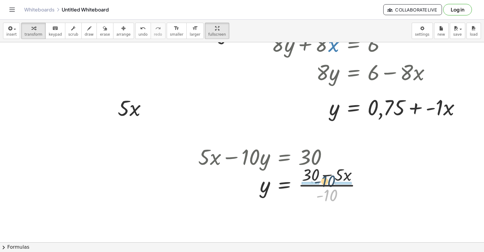
drag, startPoint x: 330, startPoint y: 198, endPoint x: 328, endPoint y: 183, distance: 15.2
click at [328, 183] on div at bounding box center [282, 184] width 174 height 42
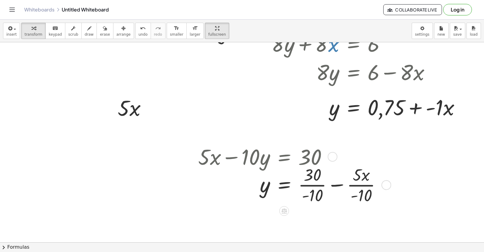
drag, startPoint x: 318, startPoint y: 194, endPoint x: 317, endPoint y: 187, distance: 7.1
click at [318, 190] on div at bounding box center [292, 184] width 194 height 42
click at [317, 187] on div at bounding box center [292, 184] width 194 height 42
click at [351, 187] on div at bounding box center [289, 184] width 188 height 42
click at [328, 185] on div at bounding box center [286, 184] width 183 height 42
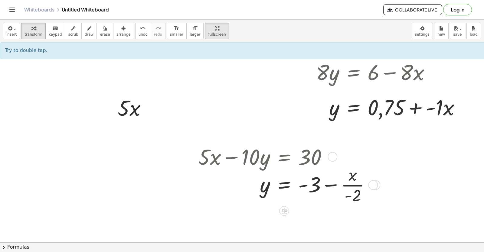
click at [346, 183] on div at bounding box center [286, 184] width 183 height 42
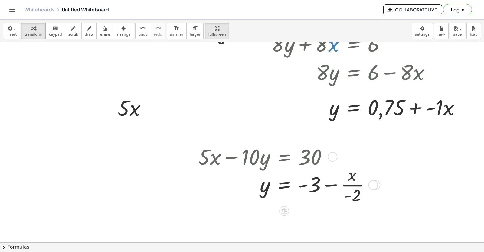
click at [317, 186] on div at bounding box center [286, 184] width 183 height 42
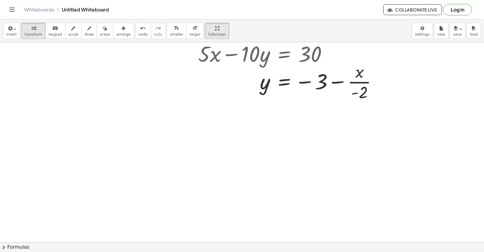
scroll to position [605, 0]
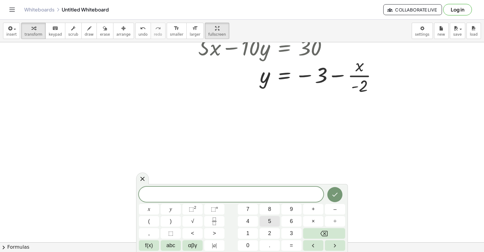
click at [268, 221] on button "5" at bounding box center [270, 221] width 20 height 11
click at [319, 230] on button "Backspace" at bounding box center [324, 233] width 42 height 11
click at [329, 205] on button "–" at bounding box center [335, 209] width 20 height 11
click at [271, 219] on button "5" at bounding box center [270, 221] width 20 height 11
click at [143, 211] on button "x" at bounding box center [149, 209] width 20 height 11
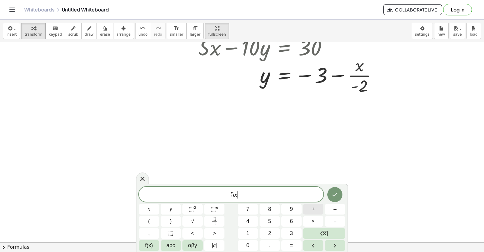
click at [310, 207] on button "+" at bounding box center [313, 209] width 20 height 11
click at [294, 237] on button "3" at bounding box center [291, 233] width 20 height 11
click at [178, 212] on button "y" at bounding box center [171, 209] width 20 height 11
click at [295, 248] on button "=" at bounding box center [291, 245] width 20 height 11
click at [336, 192] on icon "Done" at bounding box center [334, 194] width 7 height 7
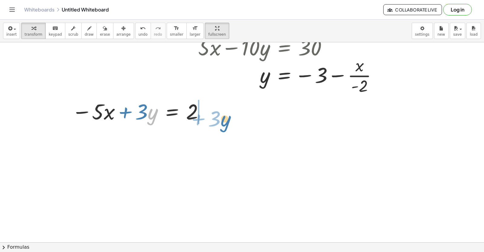
drag, startPoint x: 148, startPoint y: 113, endPoint x: 219, endPoint y: 113, distance: 70.8
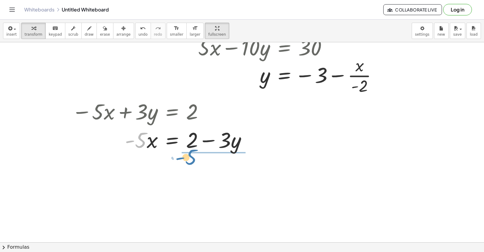
drag, startPoint x: 137, startPoint y: 142, endPoint x: 188, endPoint y: 158, distance: 53.8
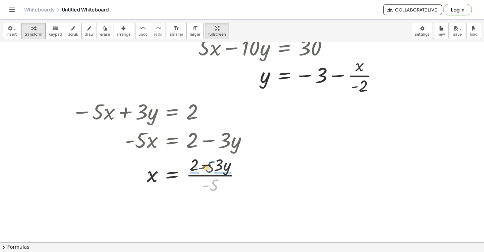
drag, startPoint x: 215, startPoint y: 186, endPoint x: 207, endPoint y: 165, distance: 22.8
click at [210, 168] on div at bounding box center [162, 174] width 186 height 42
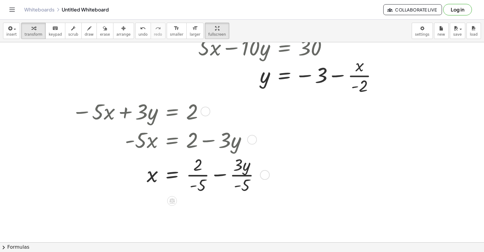
click at [203, 176] on div at bounding box center [168, 174] width 199 height 42
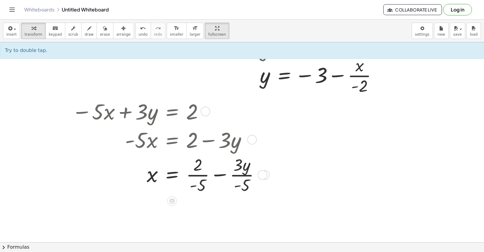
click at [203, 172] on div at bounding box center [168, 174] width 199 height 42
click at [217, 171] on div at bounding box center [168, 174] width 199 height 42
click at [221, 172] on div at bounding box center [168, 174] width 199 height 42
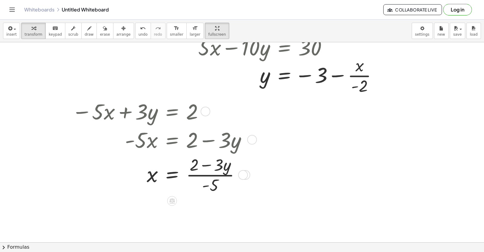
click at [216, 173] on div at bounding box center [162, 174] width 186 height 42
drag, startPoint x: 214, startPoint y: 181, endPoint x: 212, endPoint y: 167, distance: 14.0
click at [212, 167] on div at bounding box center [162, 174] width 186 height 42
click at [214, 172] on div at bounding box center [168, 174] width 199 height 42
drag, startPoint x: 214, startPoint y: 181, endPoint x: 213, endPoint y: 172, distance: 9.8
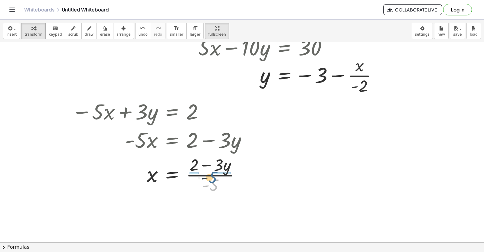
click at [213, 172] on div at bounding box center [162, 174] width 186 height 42
click at [214, 172] on div at bounding box center [168, 174] width 199 height 42
drag, startPoint x: 211, startPoint y: 182, endPoint x: 213, endPoint y: 172, distance: 10.1
click at [213, 172] on div at bounding box center [162, 174] width 186 height 42
click at [194, 165] on div at bounding box center [168, 174] width 199 height 42
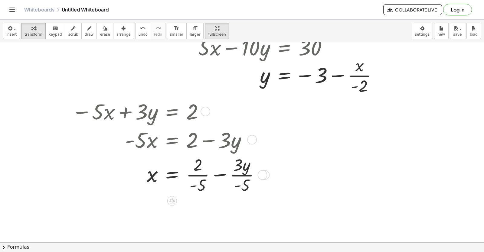
drag, startPoint x: 206, startPoint y: 179, endPoint x: 226, endPoint y: 164, distance: 25.0
click at [215, 173] on div at bounding box center [168, 174] width 199 height 42
drag, startPoint x: 226, startPoint y: 164, endPoint x: 256, endPoint y: 151, distance: 33.0
click at [217, 167] on div at bounding box center [168, 174] width 199 height 42
click at [224, 169] on div at bounding box center [168, 174] width 199 height 42
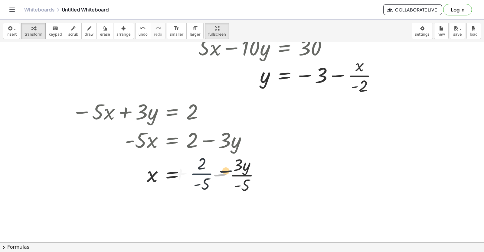
click at [161, 180] on div at bounding box center [168, 174] width 199 height 42
click at [172, 112] on div "− · 5 · x + · 3 · y = 2 · - 5 · x = + 2 − · 3 · y x = · ( + 2 − · 3 · y ) · - 5…" at bounding box center [172, 112] width 0 height 0
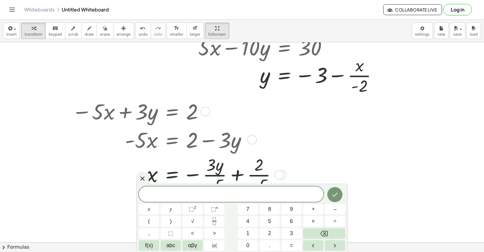
drag, startPoint x: 280, startPoint y: 112, endPoint x: 186, endPoint y: 6, distance: 141.6
click at [266, 109] on div at bounding box center [177, 111] width 216 height 28
click at [81, 24] on button "draw" at bounding box center [89, 31] width 16 height 16
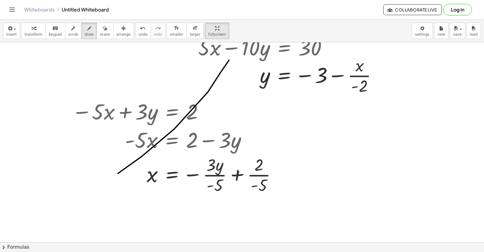
drag, startPoint x: 118, startPoint y: 174, endPoint x: 211, endPoint y: 88, distance: 126.3
drag, startPoint x: 144, startPoint y: 199, endPoint x: 166, endPoint y: 154, distance: 49.8
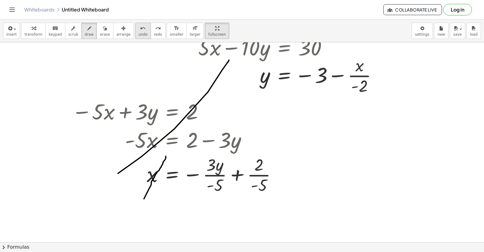
click at [139, 32] on span "undo" at bounding box center [143, 34] width 9 height 4
click at [30, 35] on span "transform" at bounding box center [34, 34] width 18 height 4
click at [34, 29] on div "button" at bounding box center [34, 28] width 18 height 7
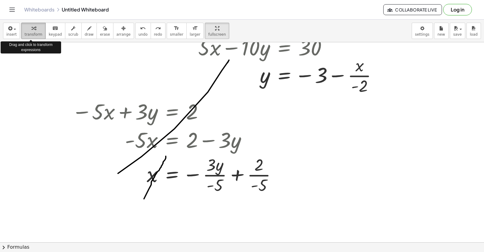
click at [38, 31] on div "button" at bounding box center [34, 28] width 18 height 7
drag, startPoint x: 355, startPoint y: 138, endPoint x: 358, endPoint y: 136, distance: 4.1
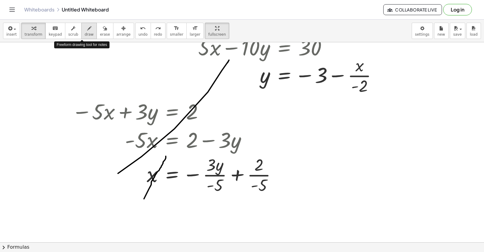
click at [85, 37] on span "draw" at bounding box center [89, 34] width 9 height 4
drag, startPoint x: 325, startPoint y: 112, endPoint x: 330, endPoint y: 110, distance: 6.0
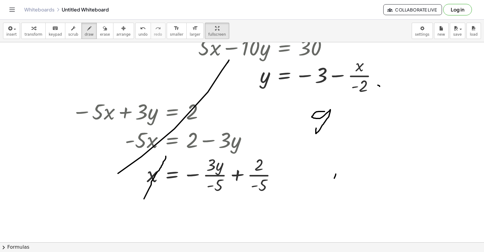
drag, startPoint x: 330, startPoint y: 110, endPoint x: 316, endPoint y: 128, distance: 22.8
drag, startPoint x: 351, startPoint y: 118, endPoint x: 358, endPoint y: 114, distance: 7.9
drag, startPoint x: 362, startPoint y: 118, endPoint x: 373, endPoint y: 121, distance: 11.2
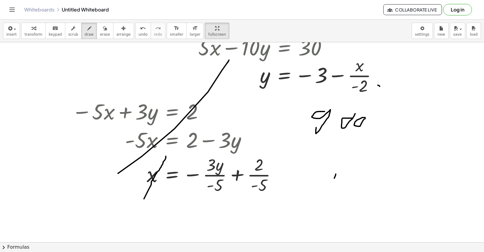
drag, startPoint x: 379, startPoint y: 118, endPoint x: 398, endPoint y: 95, distance: 29.6
drag, startPoint x: 352, startPoint y: 169, endPoint x: 358, endPoint y: 146, distance: 24.4
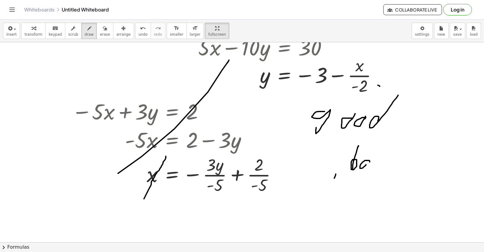
drag, startPoint x: 381, startPoint y: 161, endPoint x: 369, endPoint y: 171, distance: 15.2
drag, startPoint x: 30, startPoint y: 26, endPoint x: 36, endPoint y: 31, distance: 7.5
click at [33, 32] on button "transform" at bounding box center [33, 31] width 25 height 16
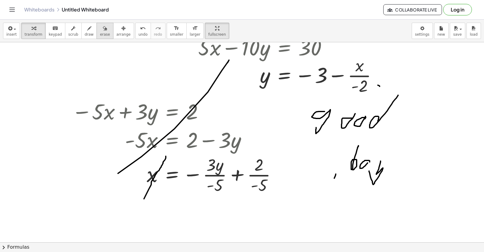
click at [100, 33] on span "erase" at bounding box center [105, 34] width 10 height 4
drag, startPoint x: 416, startPoint y: 162, endPoint x: 315, endPoint y: 94, distance: 121.4
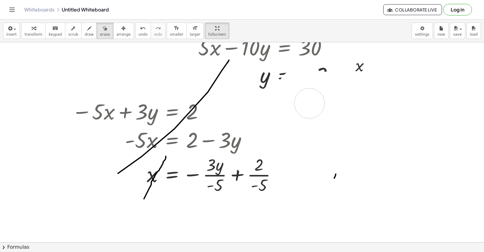
drag, startPoint x: 315, startPoint y: 94, endPoint x: 484, endPoint y: 50, distance: 174.0
drag, startPoint x: 484, startPoint y: 50, endPoint x: 251, endPoint y: 117, distance: 242.2
drag, startPoint x: 28, startPoint y: 37, endPoint x: 93, endPoint y: 16, distance: 68.4
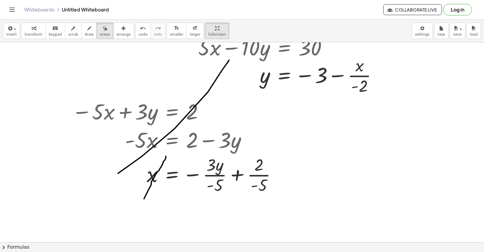
click at [30, 37] on button "transform" at bounding box center [33, 31] width 25 height 16
drag, startPoint x: 341, startPoint y: 145, endPoint x: 336, endPoint y: 144, distance: 5.3
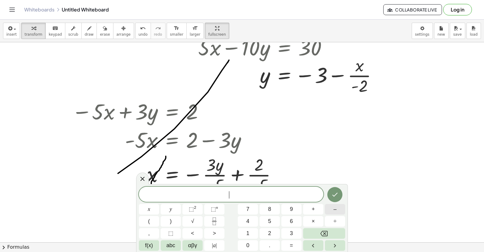
click at [335, 211] on button "–" at bounding box center [335, 209] width 20 height 11
click at [276, 221] on button "5" at bounding box center [270, 221] width 20 height 11
click at [173, 211] on button "y" at bounding box center [171, 209] width 20 height 11
click at [316, 209] on button "+" at bounding box center [313, 209] width 20 height 11
click at [289, 231] on button "3" at bounding box center [291, 233] width 20 height 11
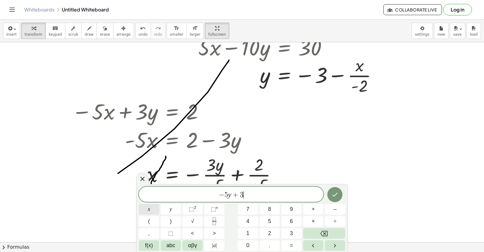
click at [152, 207] on button "x" at bounding box center [149, 209] width 20 height 11
click at [286, 243] on button "=" at bounding box center [291, 245] width 20 height 11
click at [344, 211] on button "–" at bounding box center [335, 209] width 20 height 11
click at [275, 222] on div "− 5 y + 3 x = − ​ x y ⬚ 2 ⬚ n 7 8 9 + – ( ) √ 4 5 6 × ÷ , ⬚ < > 1 2 3 f(x) abc …" at bounding box center [242, 219] width 206 height 64
click at [256, 221] on button "4" at bounding box center [248, 221] width 20 height 11
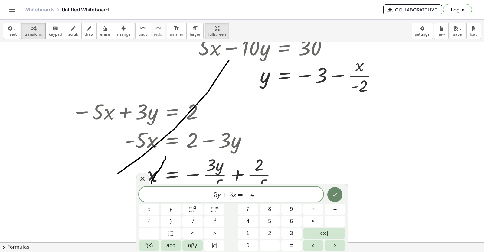
click at [338, 195] on icon "Done" at bounding box center [334, 194] width 7 height 7
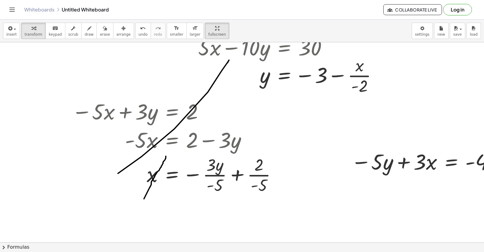
click at [123, 34] on div "insert select one: Math Expression Function Text Youtube Video Graphing Geometr…" at bounding box center [242, 31] width 484 height 23
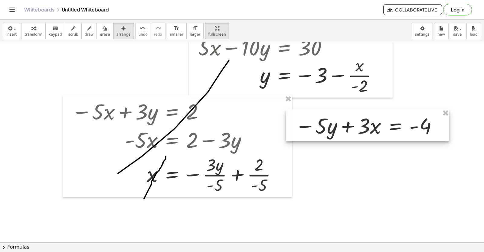
drag, startPoint x: 380, startPoint y: 156, endPoint x: 324, endPoint y: 120, distance: 66.5
click at [324, 120] on div at bounding box center [367, 124] width 163 height 31
click at [28, 34] on span "transform" at bounding box center [34, 34] width 18 height 4
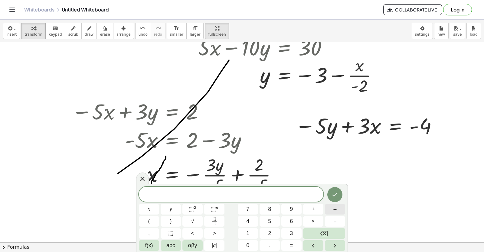
click at [333, 210] on button "–" at bounding box center [335, 209] width 20 height 11
click at [272, 219] on button "5" at bounding box center [270, 221] width 20 height 11
click at [313, 210] on span "+" at bounding box center [313, 209] width 3 height 8
click at [272, 233] on button "2" at bounding box center [270, 233] width 20 height 11
click at [151, 206] on button "x" at bounding box center [149, 209] width 20 height 11
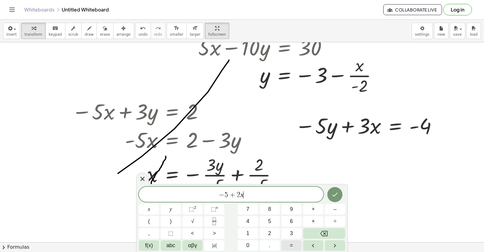
click at [292, 243] on span "=" at bounding box center [291, 246] width 3 height 8
click at [248, 232] on span "1" at bounding box center [247, 234] width 3 height 8
click at [252, 224] on button "4" at bounding box center [248, 221] width 20 height 11
click at [339, 198] on button "Done" at bounding box center [334, 194] width 15 height 15
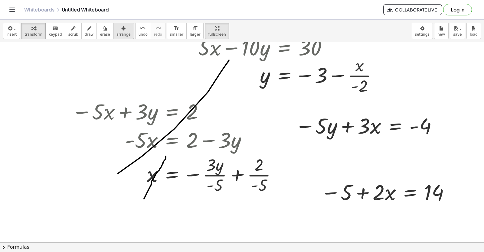
drag, startPoint x: 109, startPoint y: 37, endPoint x: 119, endPoint y: 36, distance: 10.1
click at [113, 36] on button "arrange" at bounding box center [123, 31] width 21 height 16
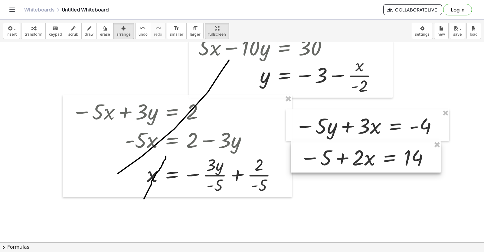
drag, startPoint x: 345, startPoint y: 175, endPoint x: 337, endPoint y: 158, distance: 18.3
click at [337, 158] on div at bounding box center [366, 156] width 150 height 31
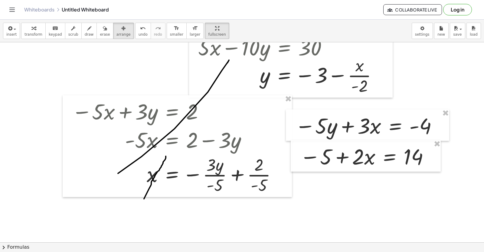
click at [52, 31] on icon "keyboard" at bounding box center [55, 28] width 6 height 7
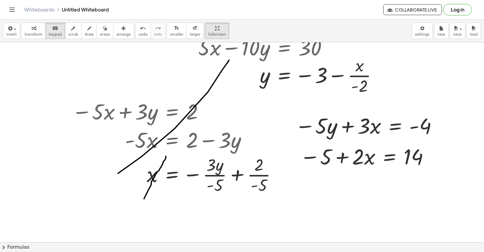
drag, startPoint x: 51, startPoint y: 84, endPoint x: 51, endPoint y: 79, distance: 5.2
drag, startPoint x: 38, startPoint y: 75, endPoint x: 49, endPoint y: 67, distance: 12.9
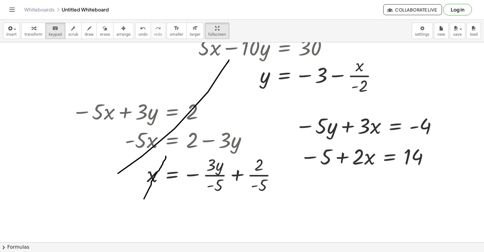
drag, startPoint x: 156, startPoint y: 61, endPoint x: 115, endPoint y: 47, distance: 44.0
click at [81, 27] on button "draw" at bounding box center [89, 31] width 16 height 16
click at [87, 30] on icon "button" at bounding box center [89, 28] width 4 height 7
click at [32, 36] on span "transform" at bounding box center [34, 34] width 18 height 4
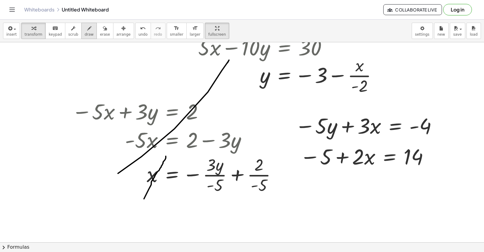
click at [85, 30] on div "button" at bounding box center [89, 28] width 9 height 7
drag, startPoint x: 296, startPoint y: 170, endPoint x: 361, endPoint y: 162, distance: 65.5
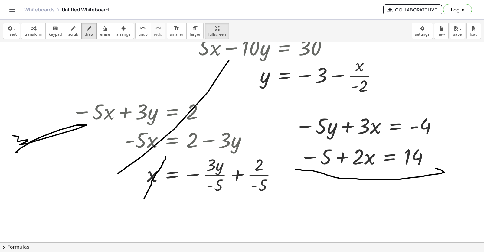
drag, startPoint x: 13, startPoint y: 136, endPoint x: 29, endPoint y: 132, distance: 16.7
click at [100, 34] on span "erase" at bounding box center [105, 34] width 10 height 4
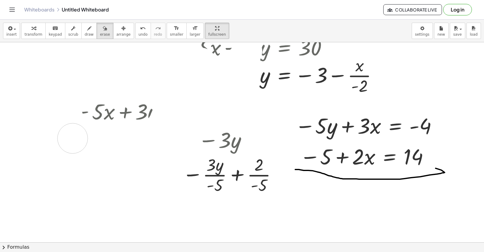
drag, startPoint x: 129, startPoint y: 145, endPoint x: 68, endPoint y: 139, distance: 60.5
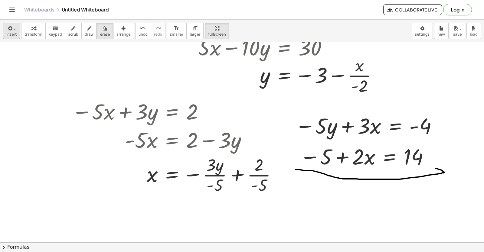
drag, startPoint x: 21, startPoint y: 33, endPoint x: 17, endPoint y: 36, distance: 4.3
click at [19, 33] on div "insert select one: Math Expression Function Text Youtube Video Graphing Geometr…" at bounding box center [242, 31] width 484 height 23
